Goal: Task Accomplishment & Management: Use online tool/utility

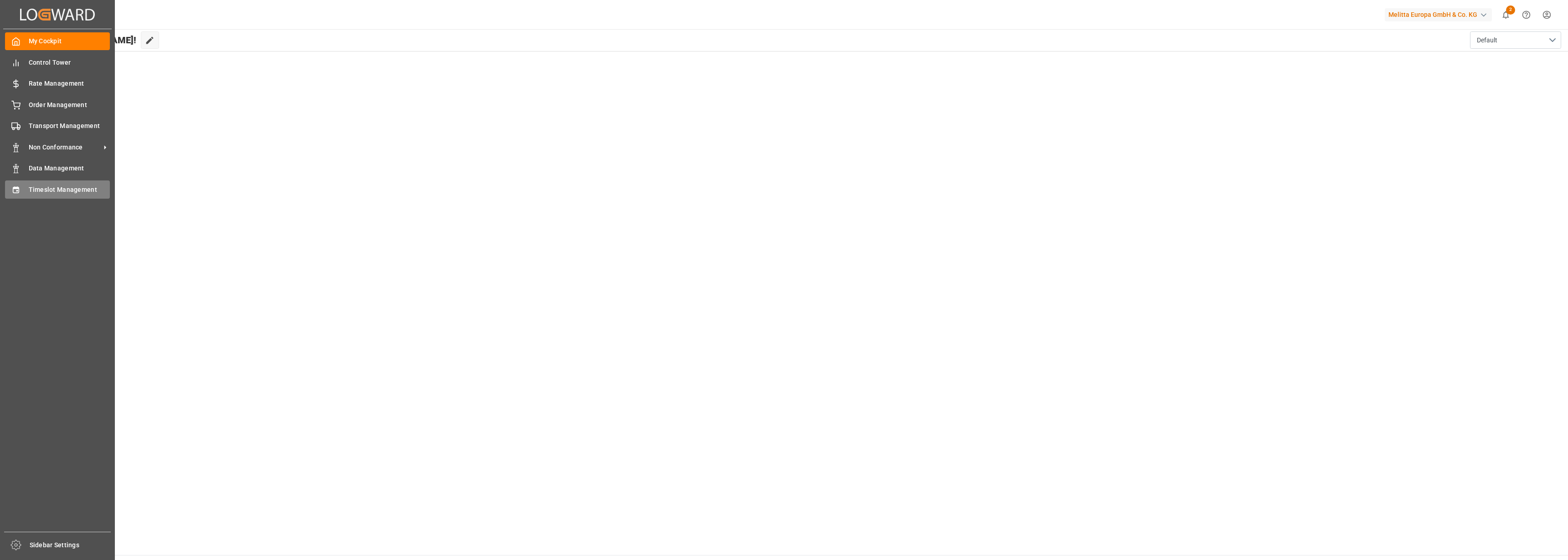
click at [42, 194] on span "Timeslot Management" at bounding box center [69, 190] width 82 height 10
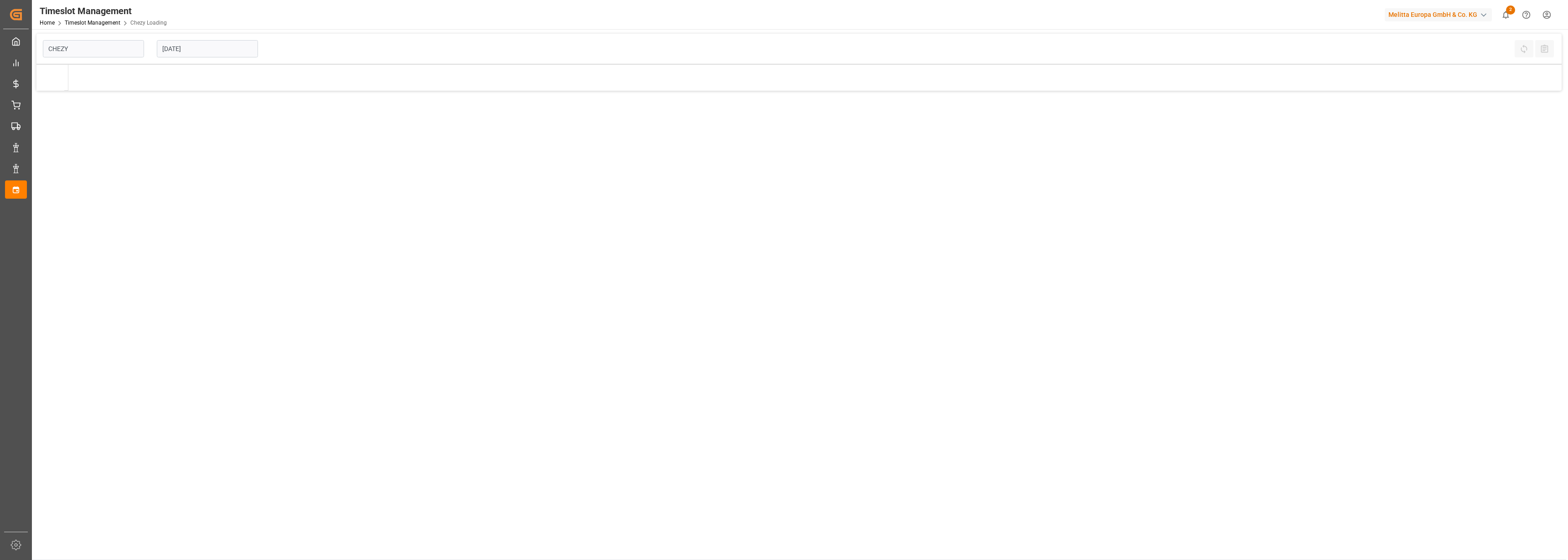
type input "Chezy Loading"
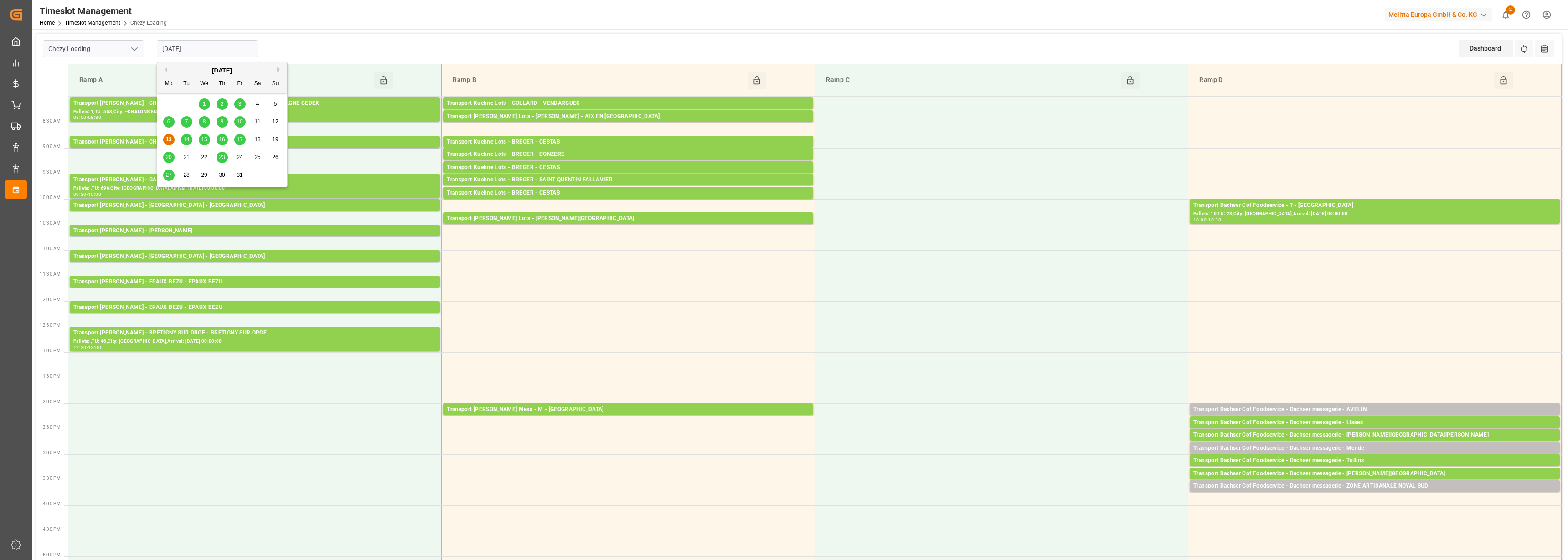
click at [234, 46] on input "[DATE]" at bounding box center [208, 49] width 101 height 17
click at [186, 141] on span "14" at bounding box center [186, 139] width 6 height 6
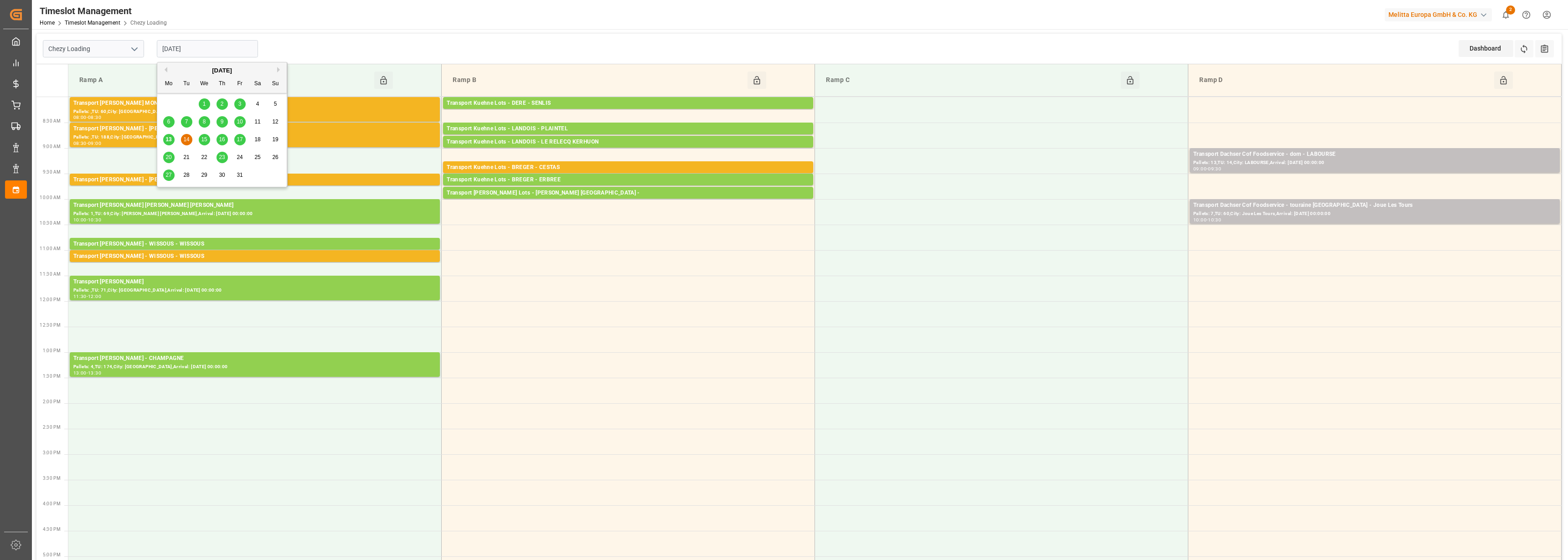
click at [200, 52] on input "[DATE]" at bounding box center [208, 49] width 101 height 17
click at [204, 139] on span "15" at bounding box center [204, 139] width 6 height 6
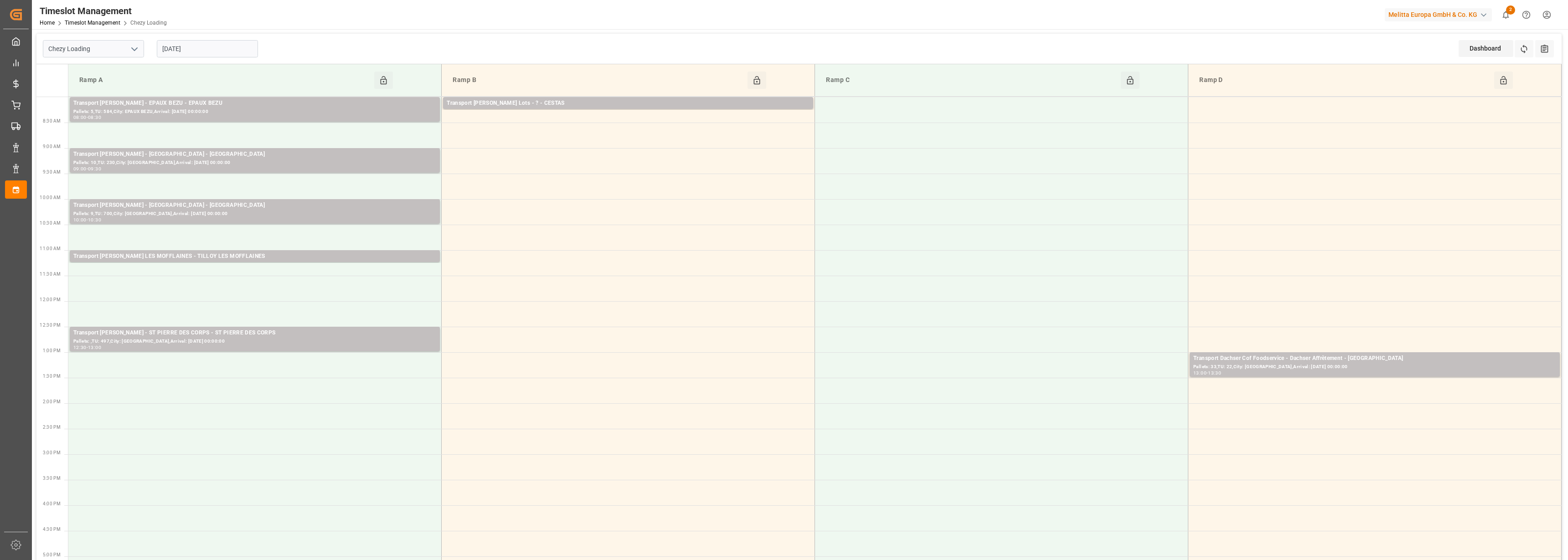
click at [179, 49] on input "[DATE]" at bounding box center [208, 49] width 101 height 17
click at [184, 139] on span "14" at bounding box center [186, 139] width 6 height 6
type input "[DATE]"
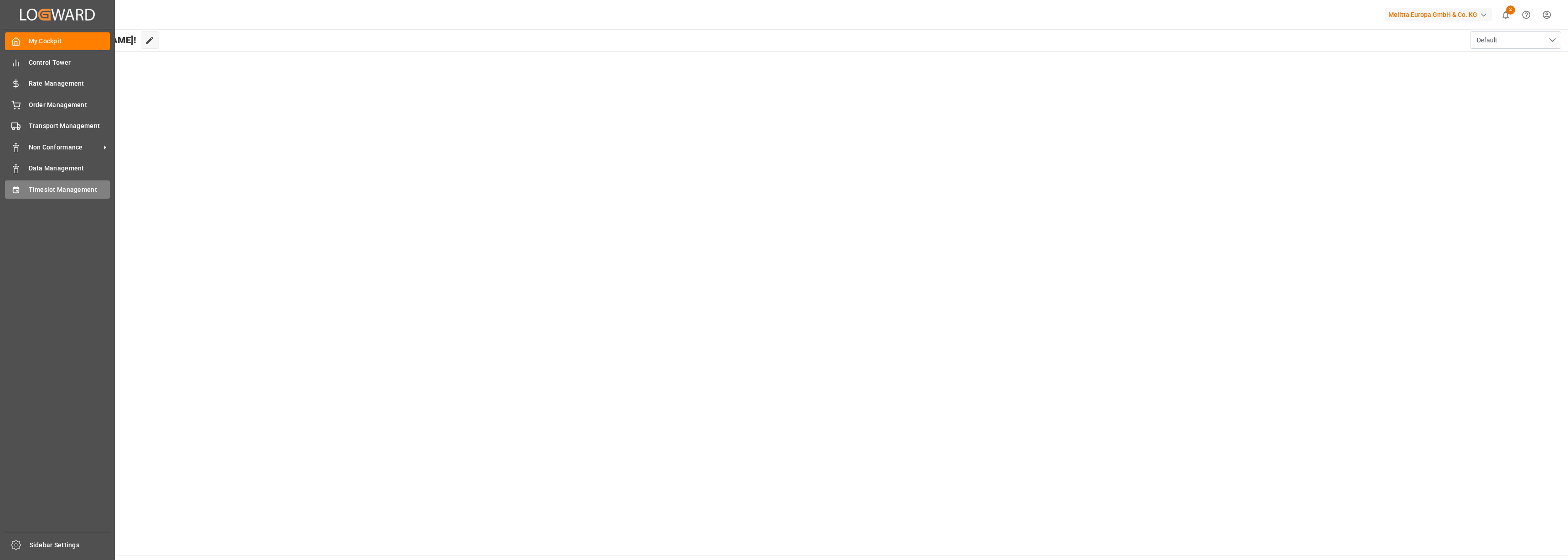
click at [15, 193] on icon at bounding box center [16, 189] width 6 height 6
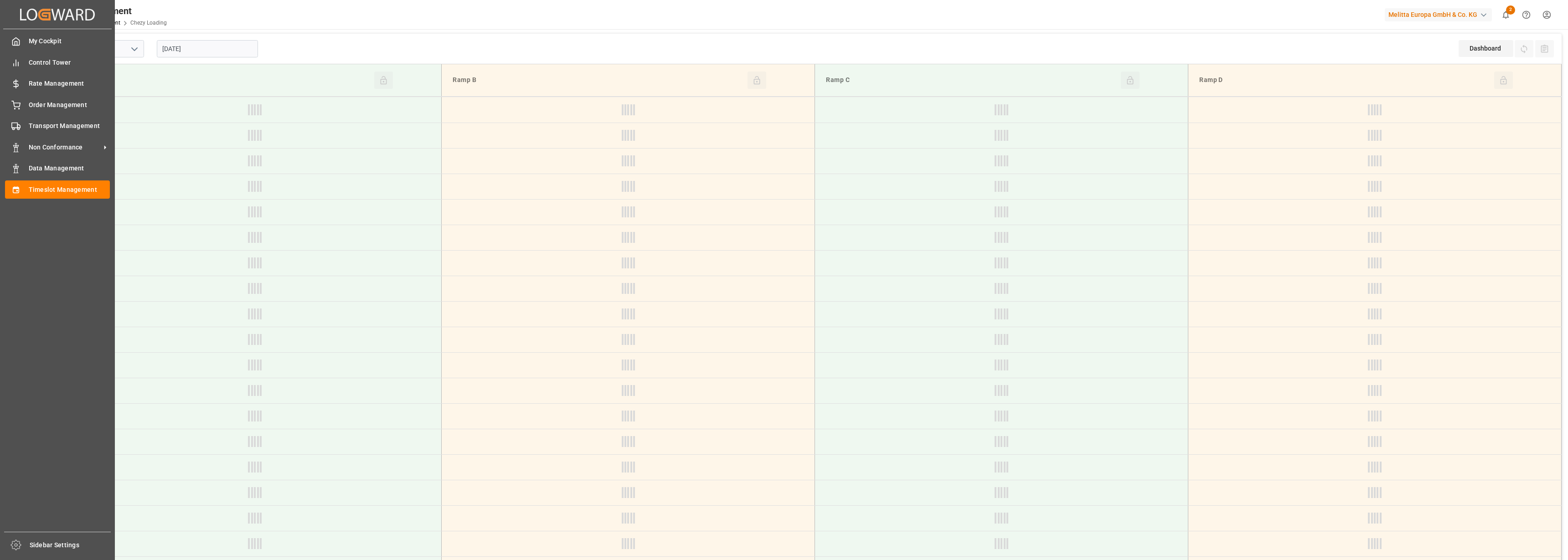
type input "Chezy Loading"
